Goal: Task Accomplishment & Management: Complete application form

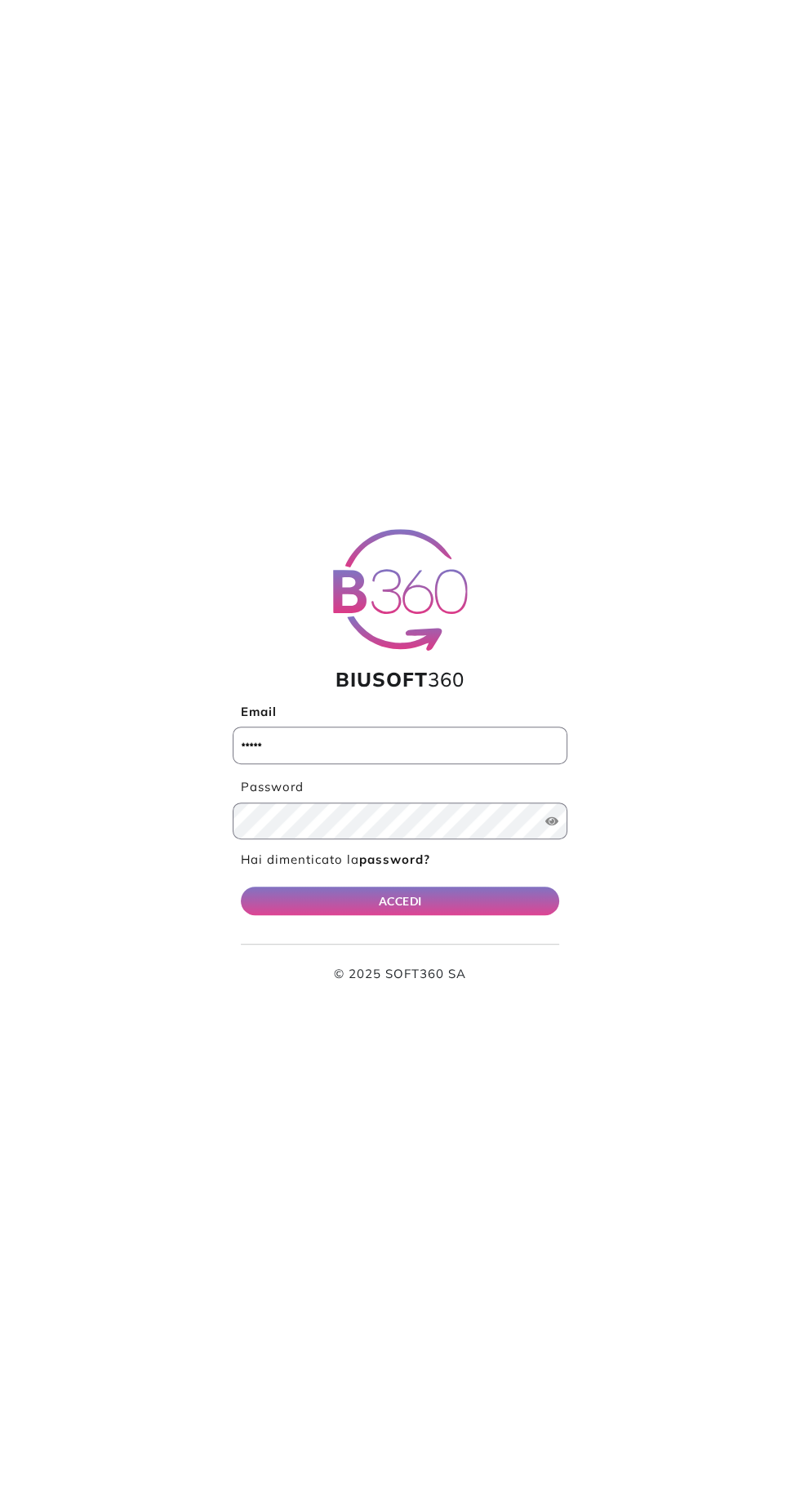
click at [496, 744] on input "Email" at bounding box center [400, 745] width 334 height 37
type input "**********"
click at [240, 886] on button "ACCEDI" at bounding box center [400, 900] width 318 height 28
